Goal: Navigation & Orientation: Find specific page/section

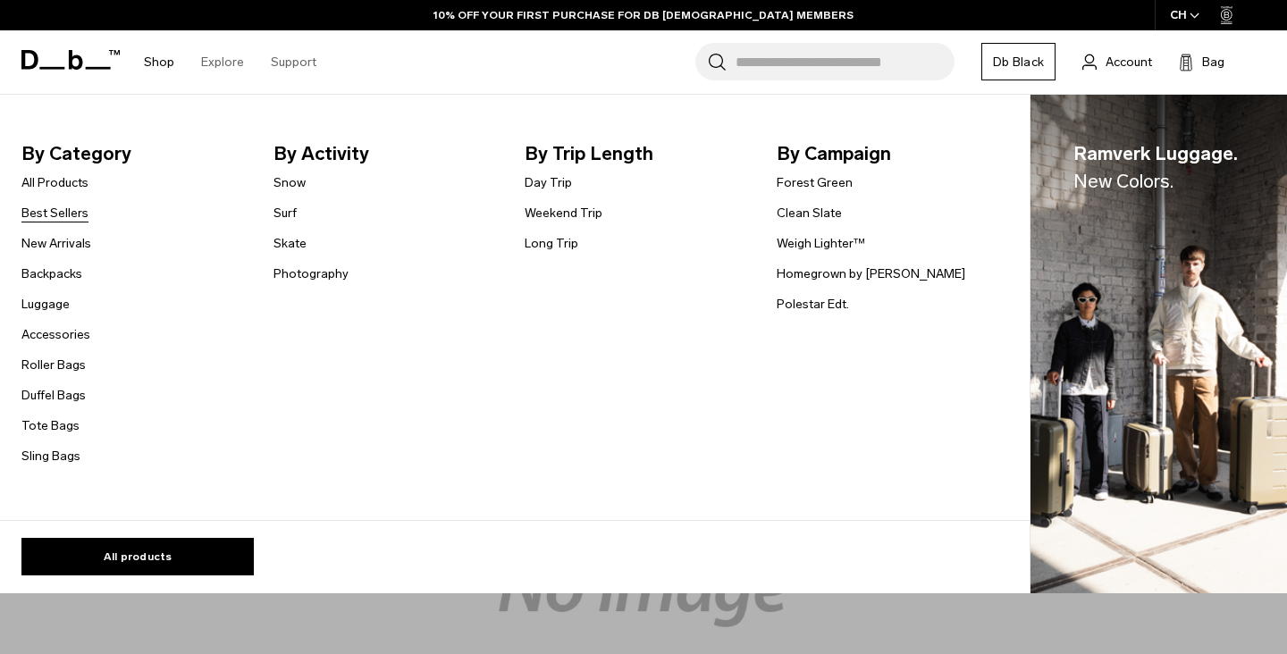
click at [63, 215] on link "Best Sellers" at bounding box center [54, 213] width 67 height 19
